Goal: Use online tool/utility: Utilize a website feature to perform a specific function

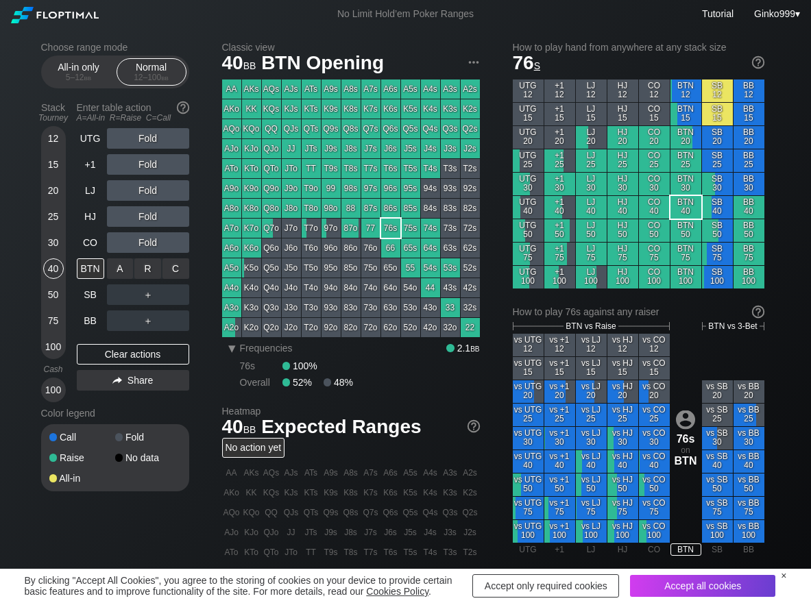
scroll to position [69, 0]
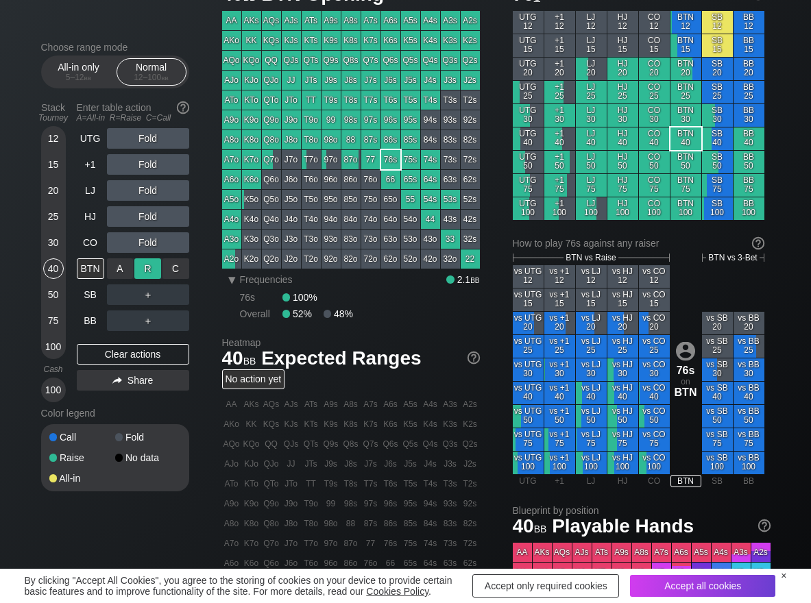
click at [155, 265] on div "R ✕" at bounding box center [147, 268] width 27 height 21
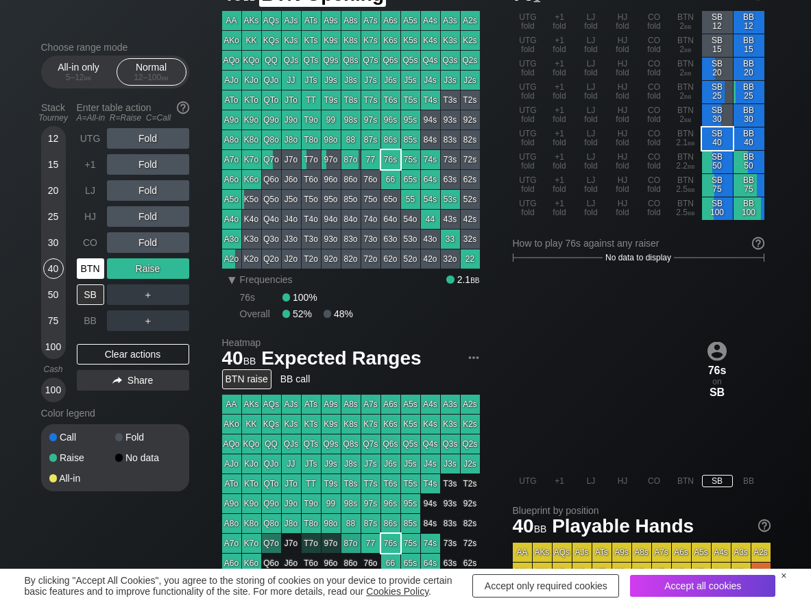
drag, startPoint x: 88, startPoint y: 259, endPoint x: 153, endPoint y: 176, distance: 105.8
click at [89, 259] on div "BTN" at bounding box center [90, 268] width 27 height 21
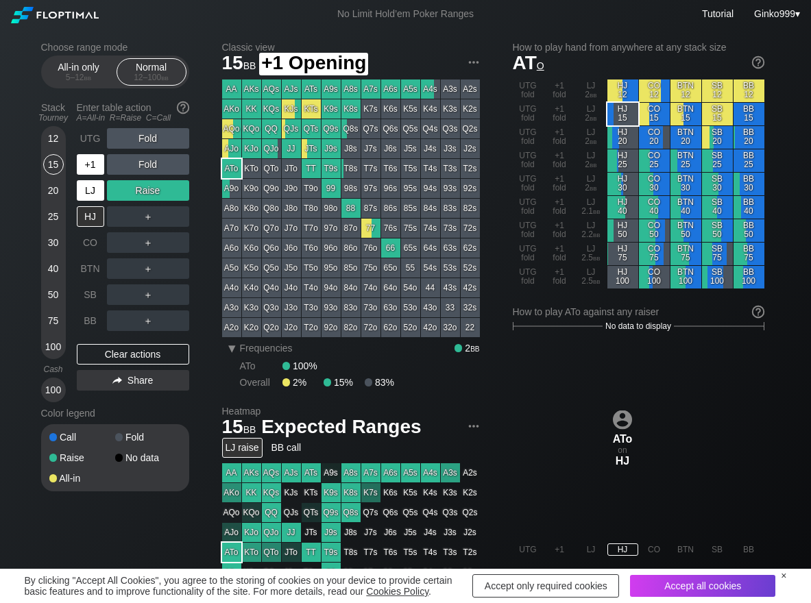
click at [86, 188] on div "LJ" at bounding box center [90, 190] width 27 height 21
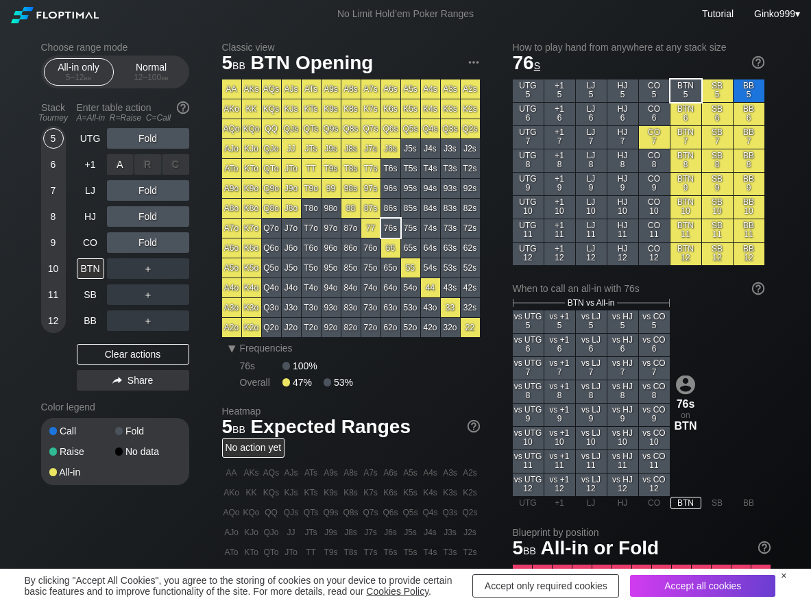
scroll to position [69, 0]
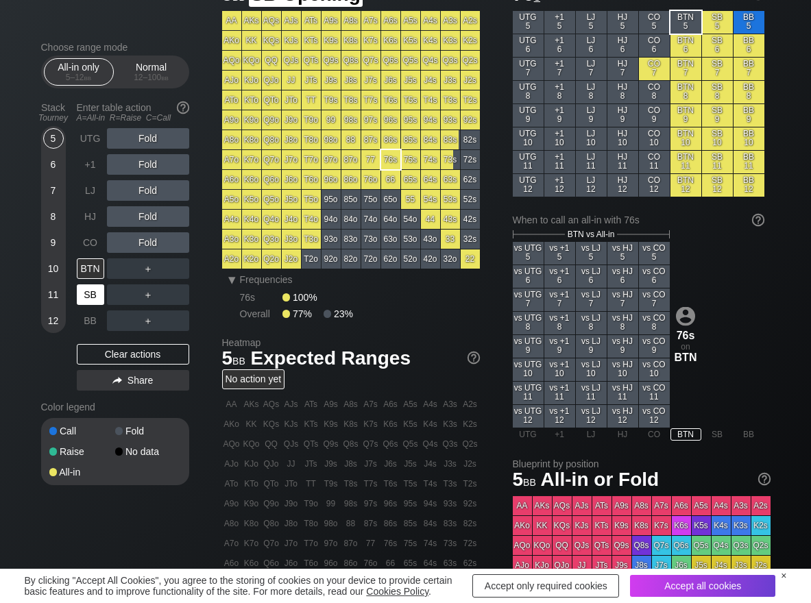
click at [88, 291] on div "SB" at bounding box center [90, 294] width 27 height 21
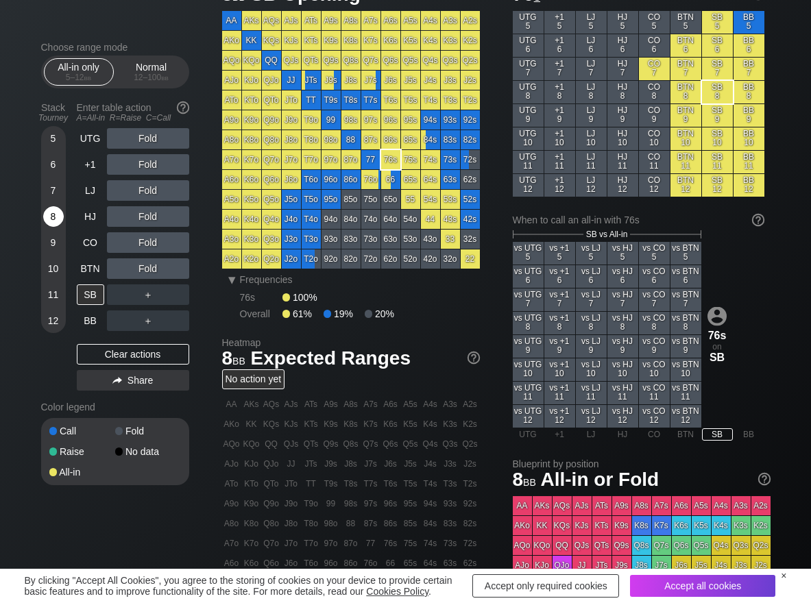
click at [56, 217] on div "8" at bounding box center [53, 216] width 21 height 21
